Goal: Transaction & Acquisition: Purchase product/service

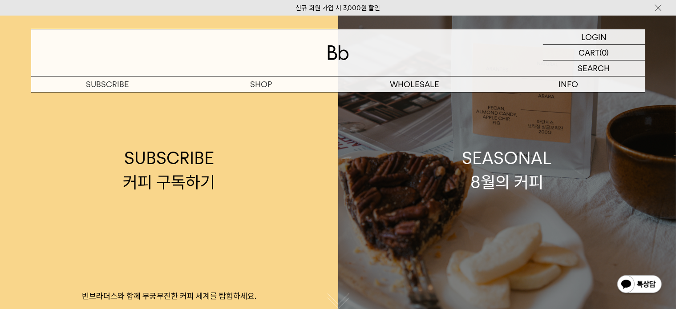
click at [506, 178] on div "SEASONAL 8월의 커피" at bounding box center [507, 169] width 90 height 47
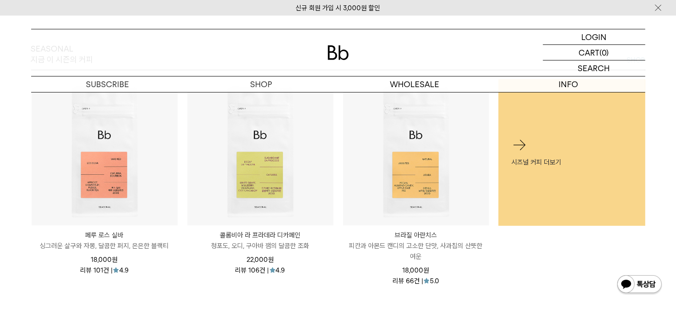
scroll to position [356, 0]
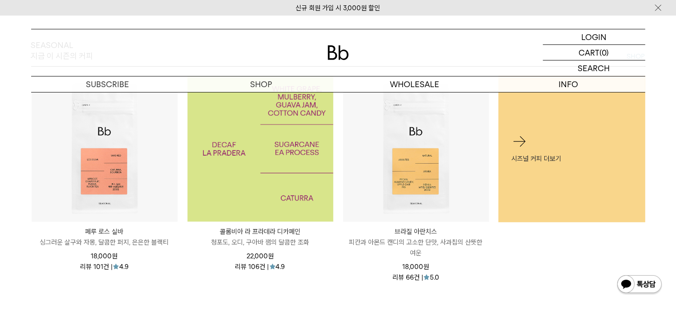
click at [258, 161] on img at bounding box center [260, 149] width 146 height 146
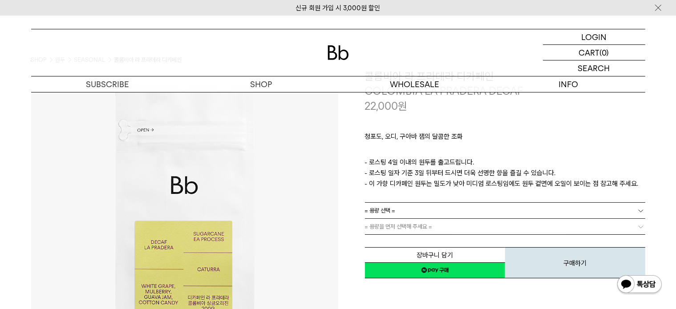
scroll to position [89, 0]
